Goal: Information Seeking & Learning: Learn about a topic

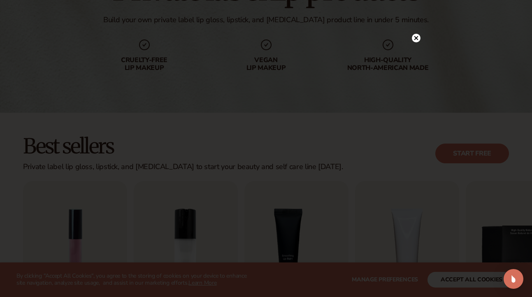
scroll to position [177, 0]
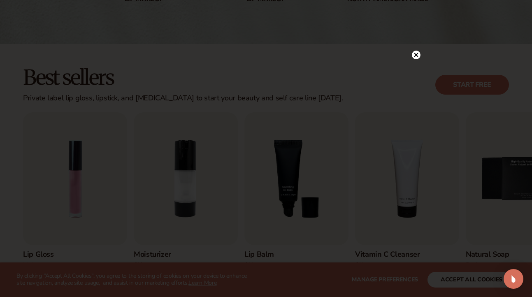
click at [416, 55] on icon at bounding box center [416, 55] width 4 height 4
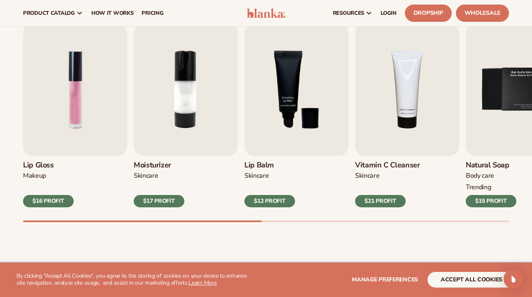
scroll to position [263, 0]
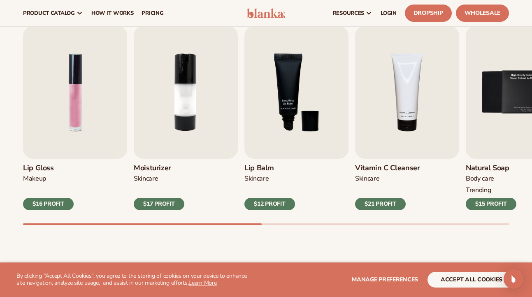
click at [267, 200] on div "$12 PROFIT" at bounding box center [269, 204] width 51 height 12
click at [290, 126] on img "3 / 9" at bounding box center [296, 92] width 104 height 133
click at [299, 97] on img "3 / 9" at bounding box center [296, 92] width 104 height 133
click at [452, 277] on button "accept all cookies" at bounding box center [471, 280] width 88 height 16
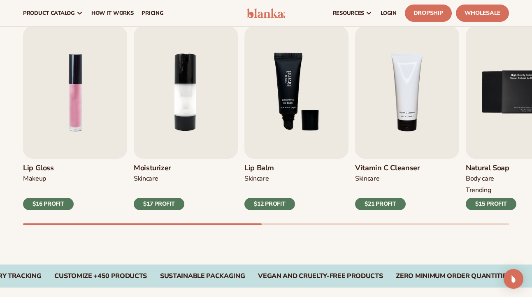
click at [299, 123] on img "3 / 9" at bounding box center [296, 92] width 104 height 133
click at [292, 71] on img "3 / 9" at bounding box center [296, 92] width 104 height 133
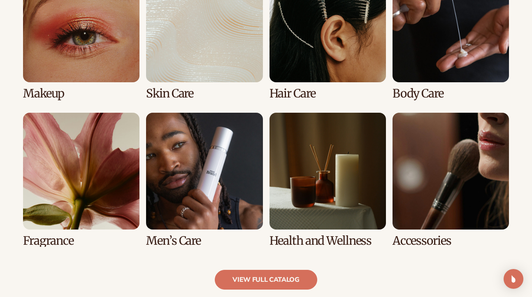
scroll to position [672, 0]
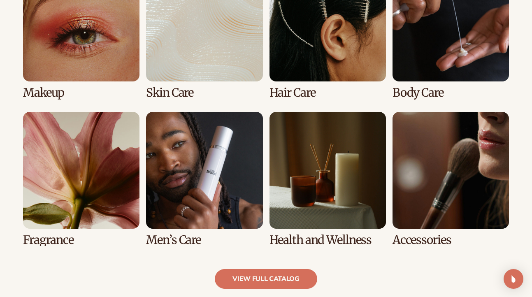
click at [321, 188] on link "7 / 8" at bounding box center [327, 179] width 116 height 134
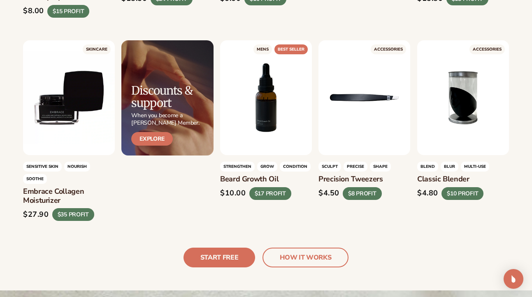
scroll to position [1750, 0]
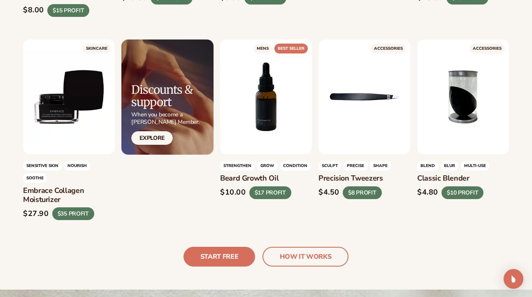
click at [310, 256] on link "HOW IT WORKS" at bounding box center [305, 257] width 86 height 20
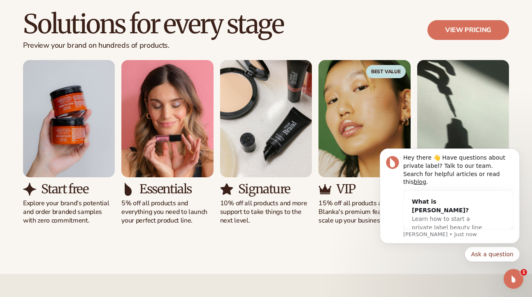
click at [468, 30] on link "View pricing" at bounding box center [467, 30] width 81 height 20
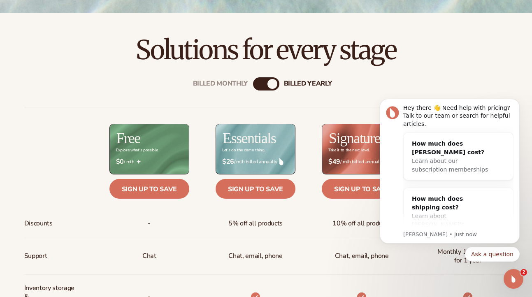
scroll to position [238, 0]
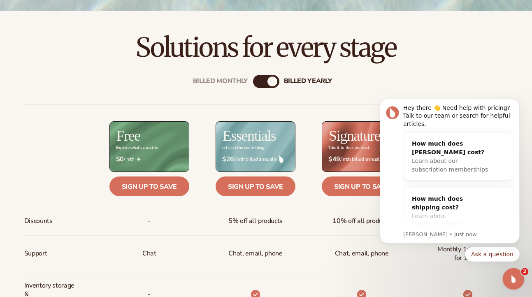
click at [512, 275] on icon "Open Intercom Messenger" at bounding box center [512, 277] width 6 height 7
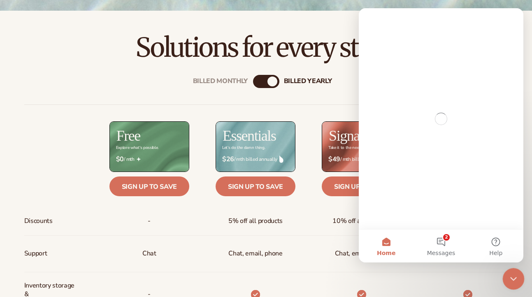
scroll to position [0, 0]
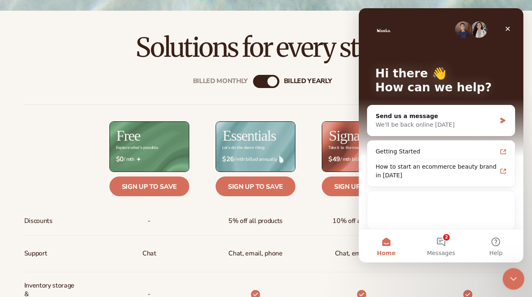
click at [512, 275] on icon "Close Intercom Messenger" at bounding box center [512, 278] width 10 height 10
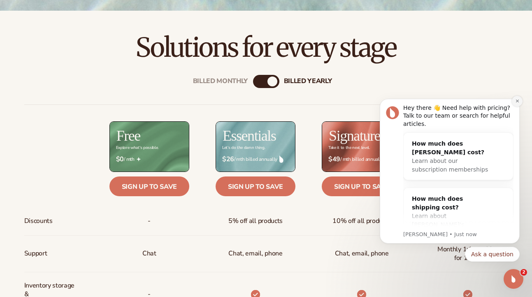
click at [517, 102] on icon "Dismiss notification" at bounding box center [516, 101] width 3 height 3
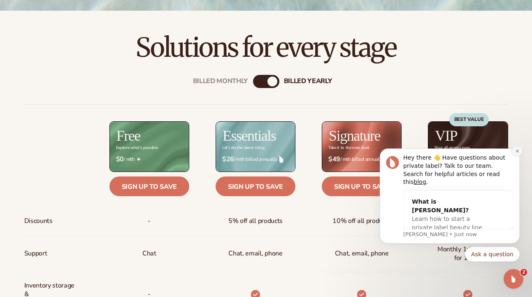
click at [518, 153] on icon "Dismiss notification" at bounding box center [517, 151] width 5 height 5
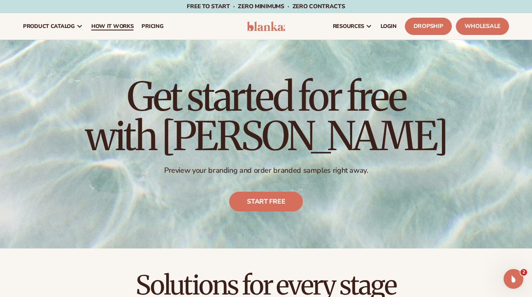
click at [119, 26] on span "How It Works" at bounding box center [112, 26] width 42 height 7
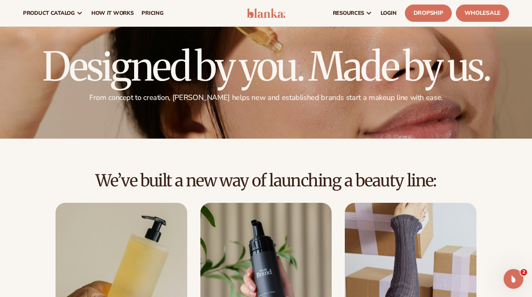
scroll to position [28, 0]
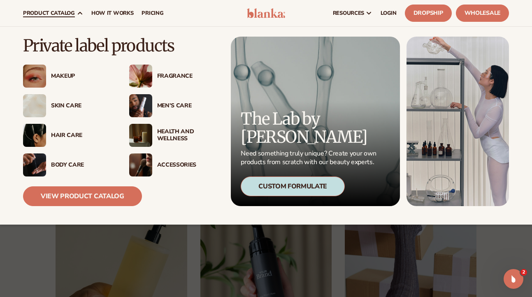
click at [73, 105] on div "Skin Care" at bounding box center [82, 105] width 62 height 7
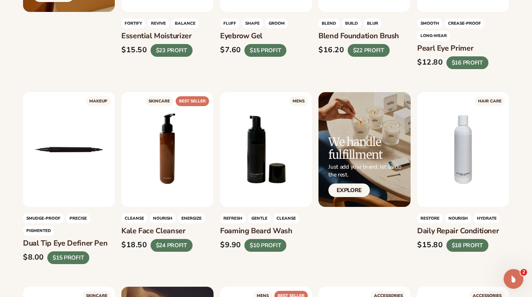
scroll to position [1504, 0]
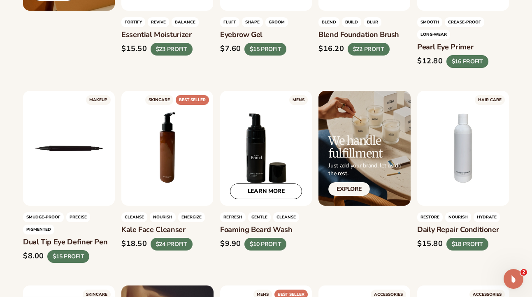
click at [262, 144] on div "LEARN MORE" at bounding box center [266, 148] width 92 height 115
click at [246, 190] on link "LEARN MORE" at bounding box center [266, 191] width 72 height 16
